Goal: Check status: Check status

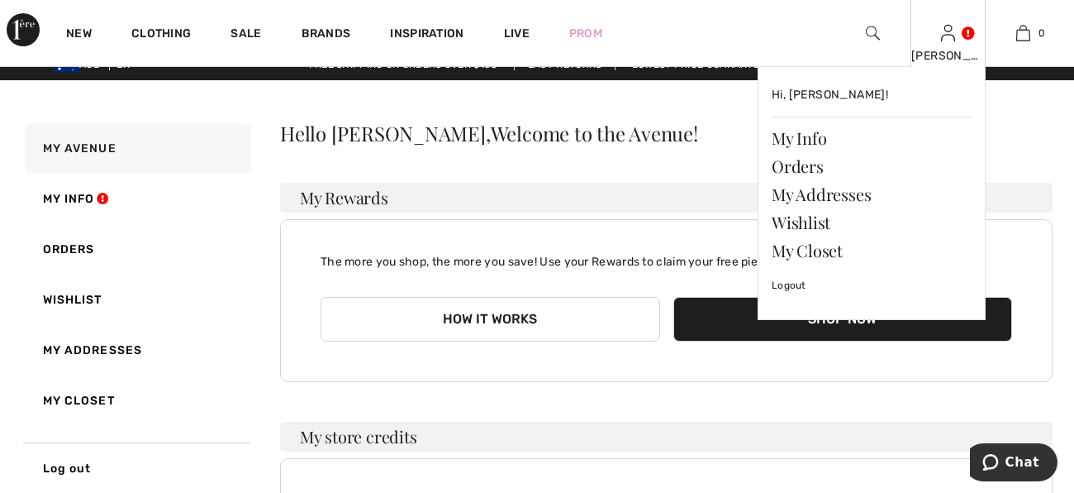
click at [955, 37] on link at bounding box center [948, 33] width 14 height 16
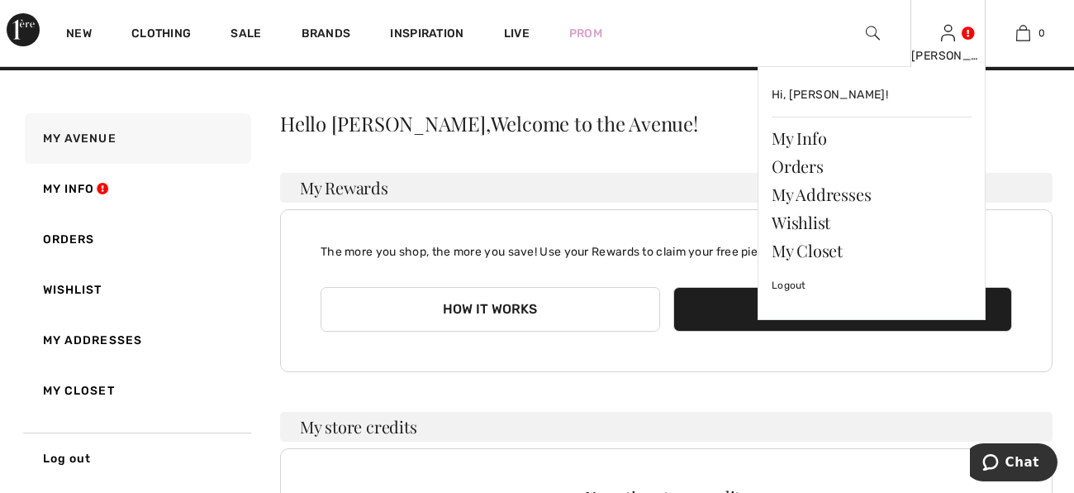
scroll to position [76, 0]
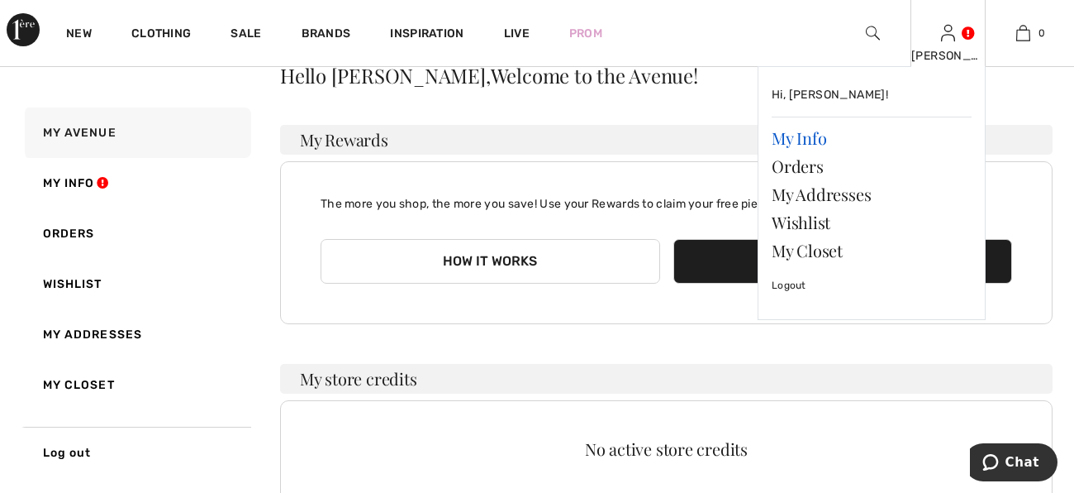
click at [816, 143] on link "My Info" at bounding box center [872, 138] width 200 height 28
click at [811, 170] on link "Orders" at bounding box center [872, 166] width 200 height 28
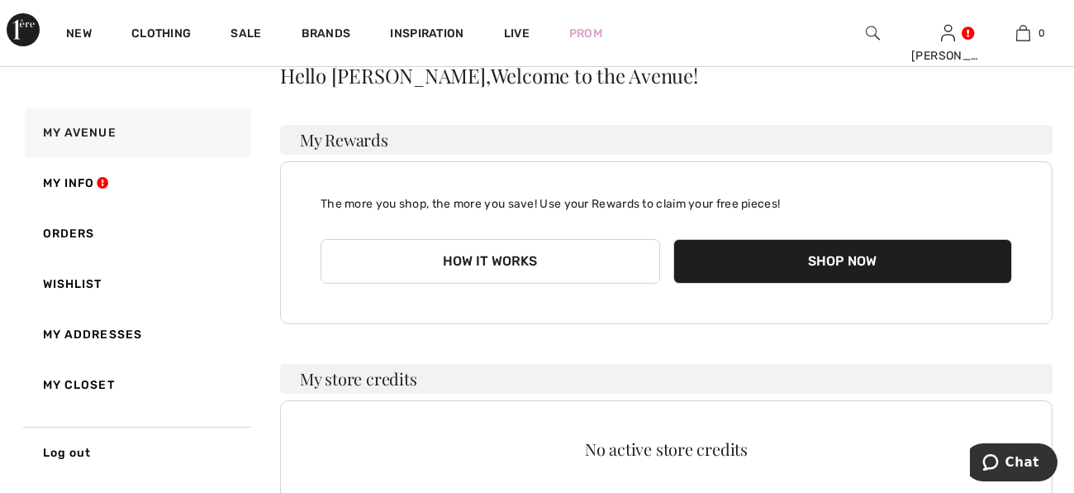
click at [865, 418] on div "No active store credits" at bounding box center [666, 458] width 773 height 117
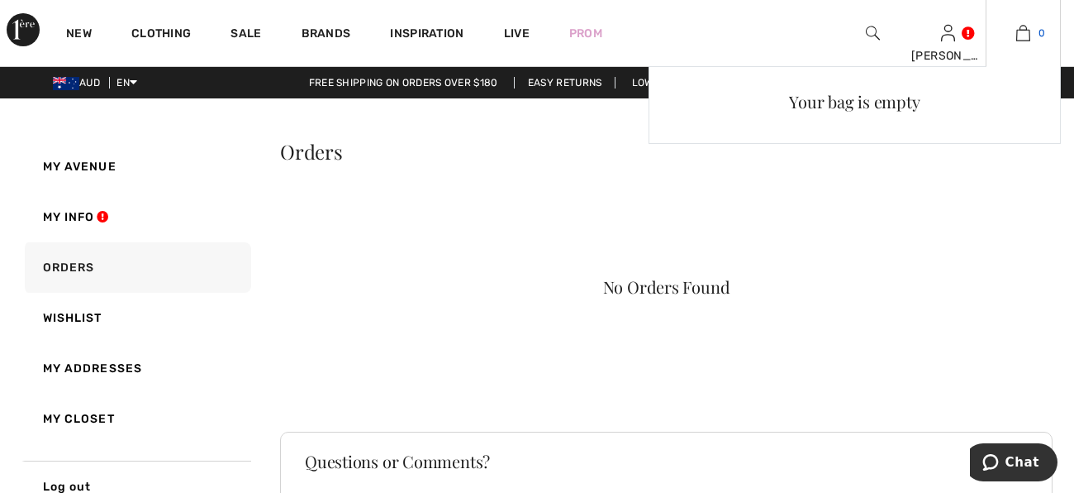
click at [1031, 33] on link "0" at bounding box center [1024, 33] width 74 height 20
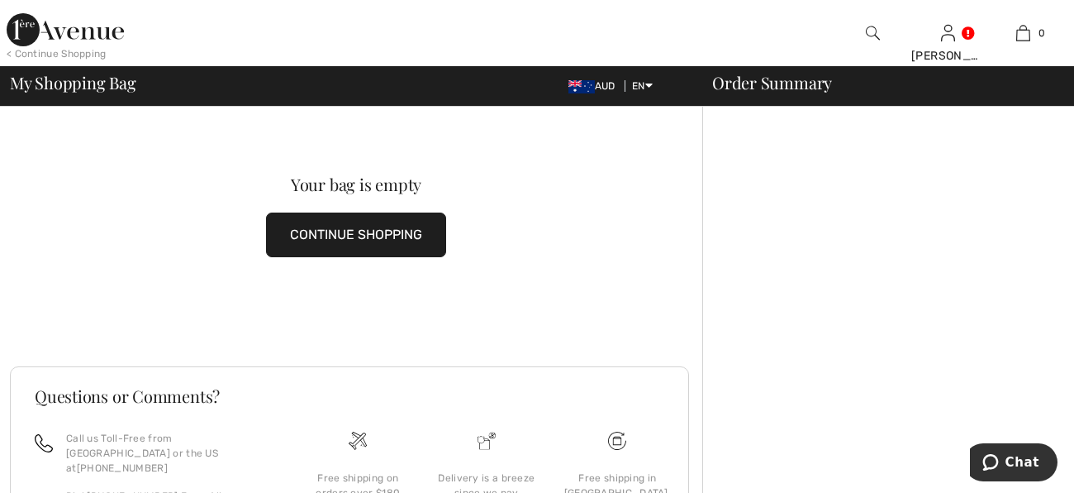
click at [1003, 208] on div at bounding box center [889, 389] width 372 height 564
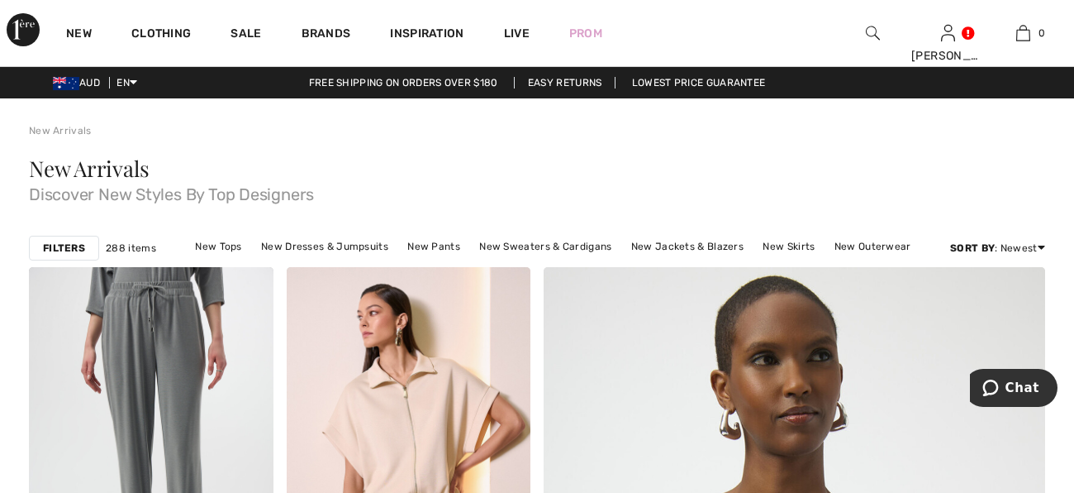
click at [1025, 183] on span "Discover New Styles By Top Designers" at bounding box center [537, 190] width 1017 height 23
